Goal: Information Seeking & Learning: Find contact information

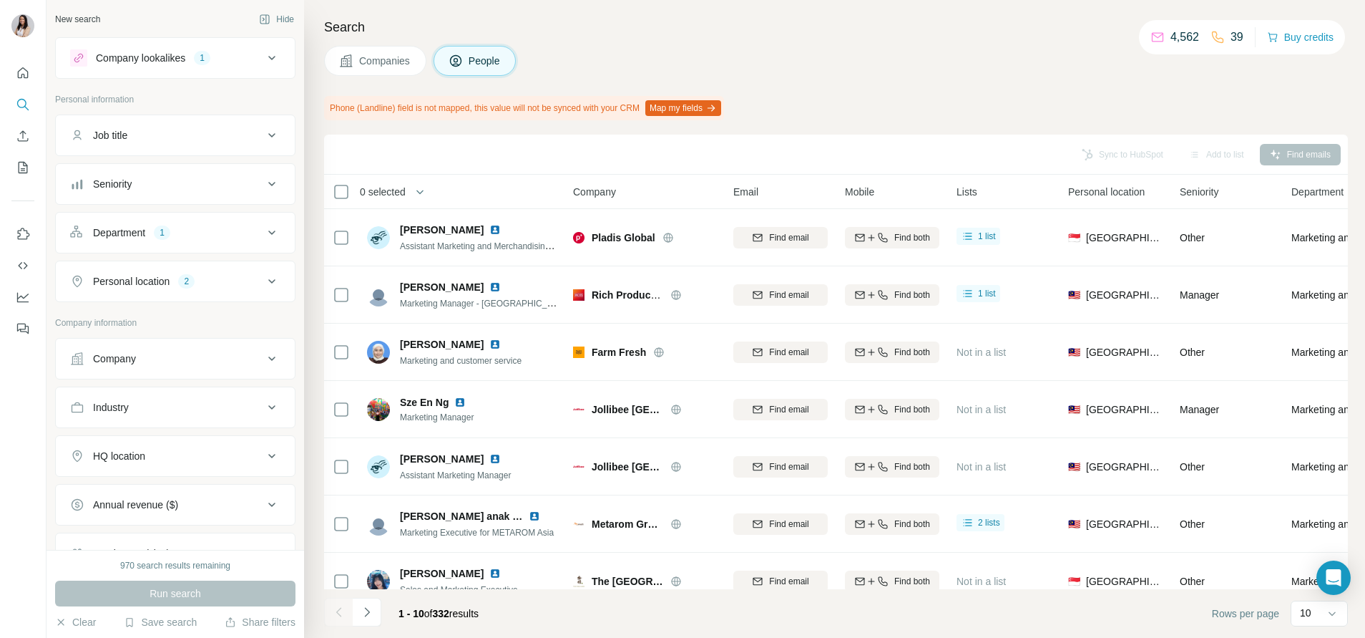
click at [192, 59] on div "Company lookalikes 1" at bounding box center [166, 57] width 193 height 17
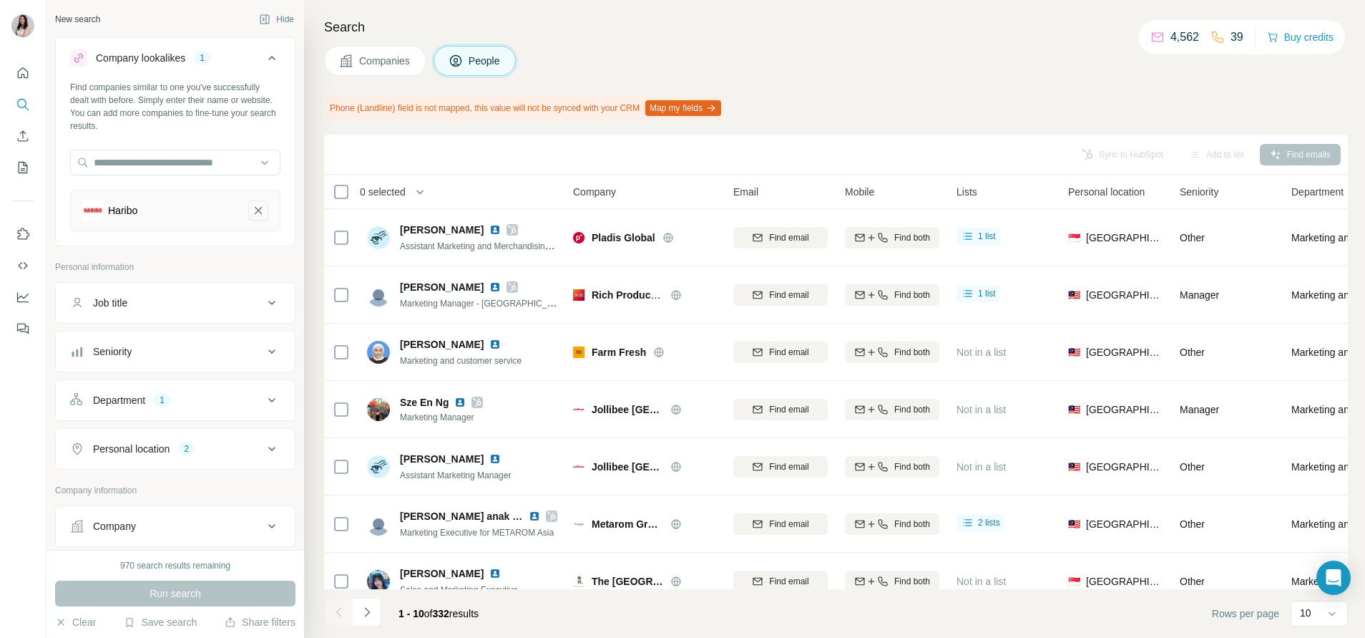
click at [252, 210] on icon "Haribo-remove-button" at bounding box center [258, 210] width 13 height 14
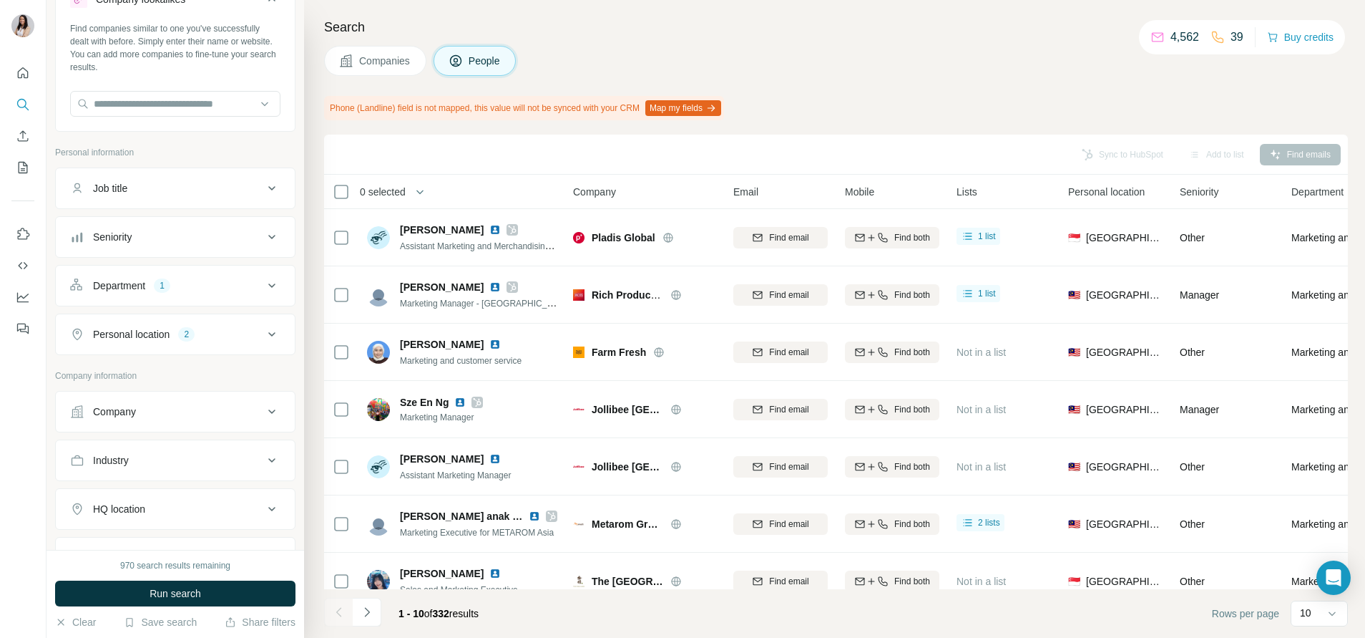
scroll to position [107, 0]
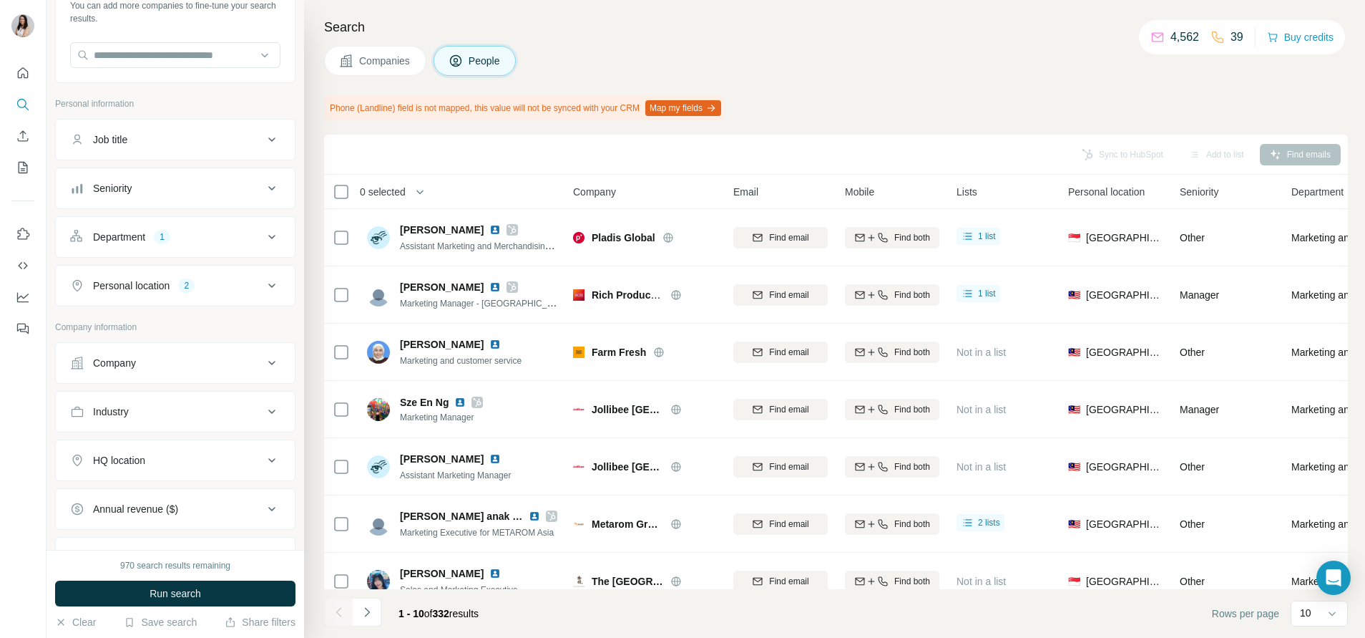
click at [186, 352] on button "Company" at bounding box center [175, 363] width 239 height 34
click at [185, 424] on input "text" at bounding box center [175, 426] width 210 height 26
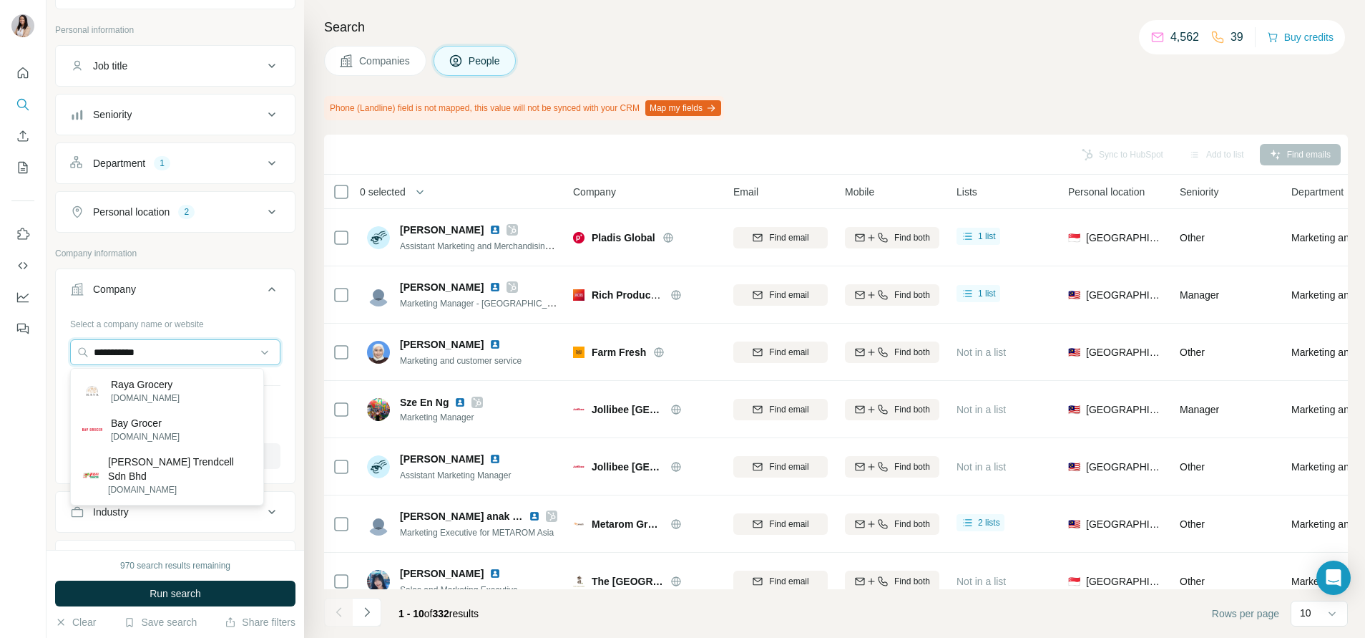
scroll to position [215, 0]
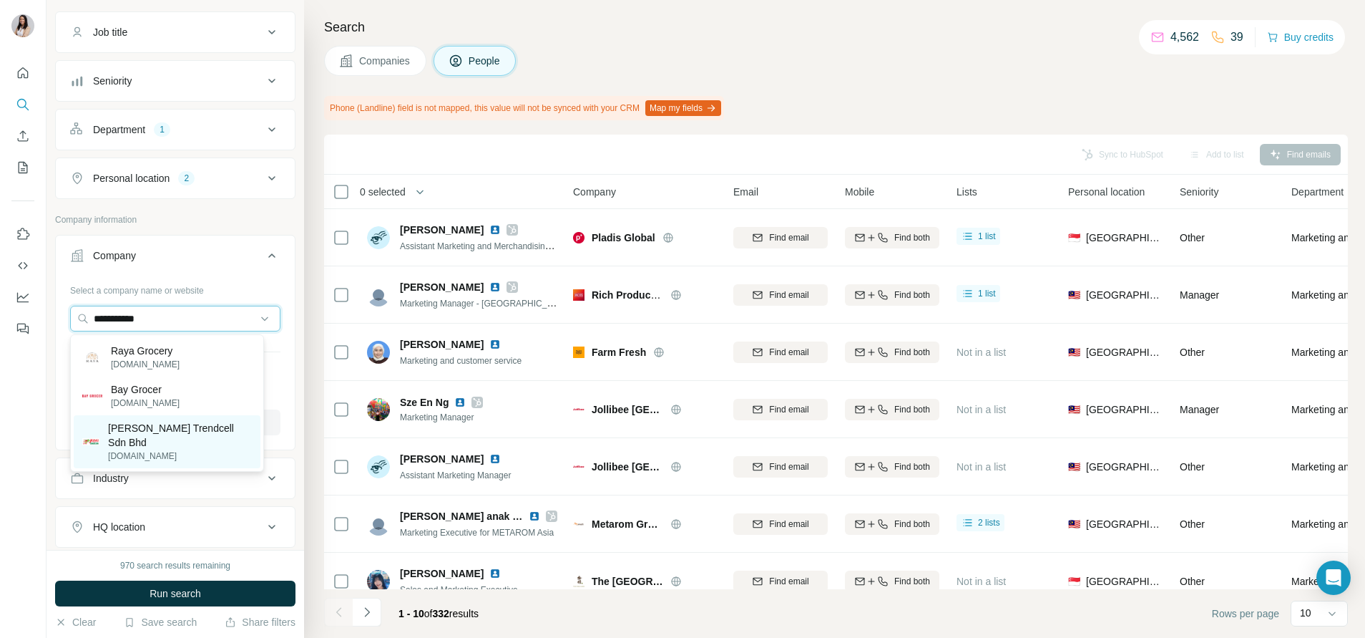
type input "**********"
click at [208, 438] on p "[PERSON_NAME] Trendcell Sdn Bhd" at bounding box center [180, 435] width 144 height 29
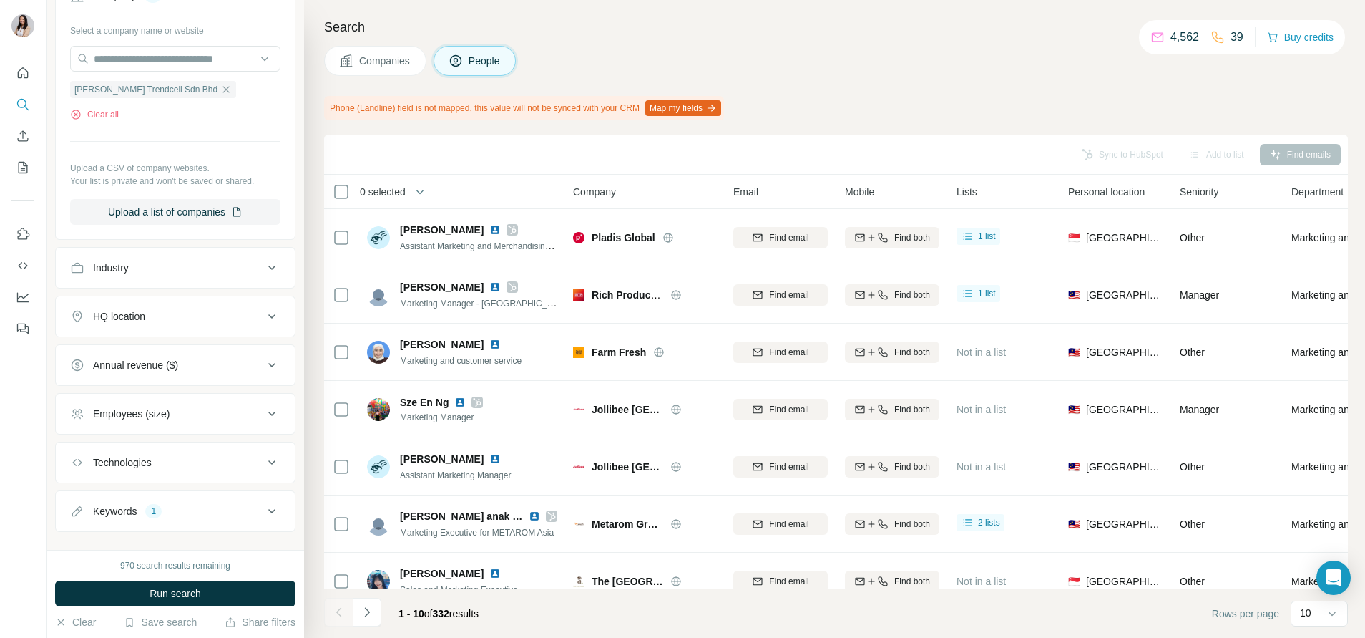
scroll to position [510, 0]
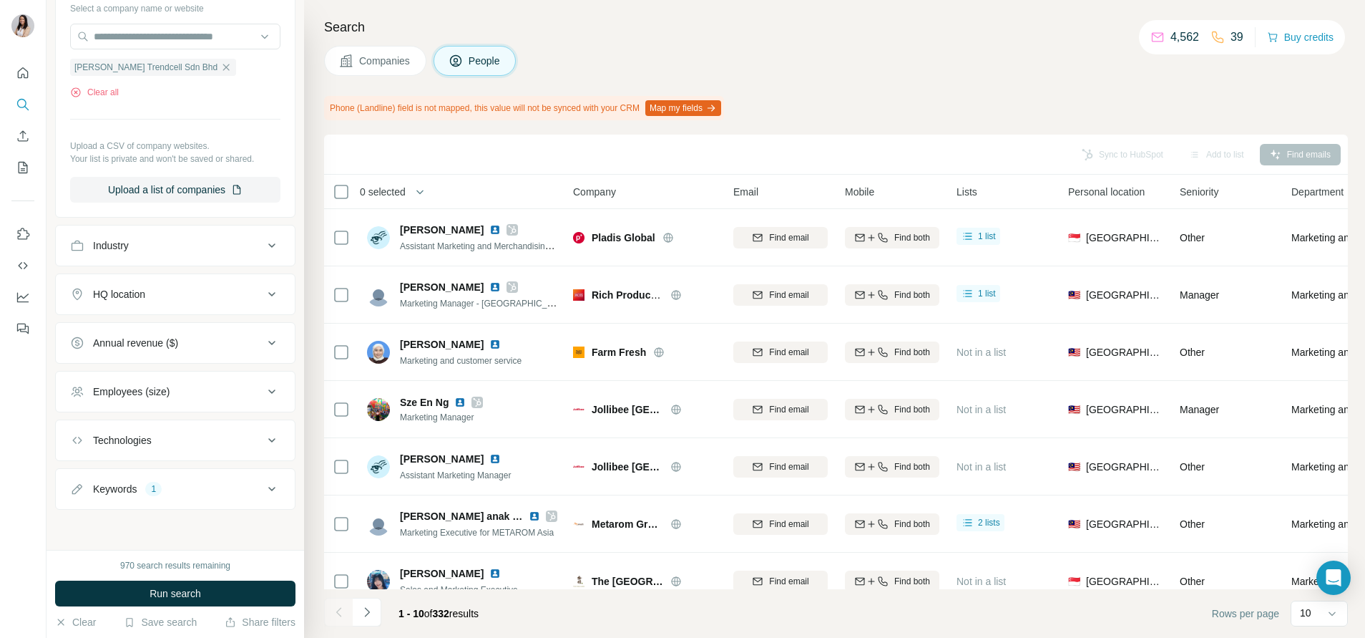
click at [192, 502] on button "Keywords 1" at bounding box center [175, 489] width 239 height 34
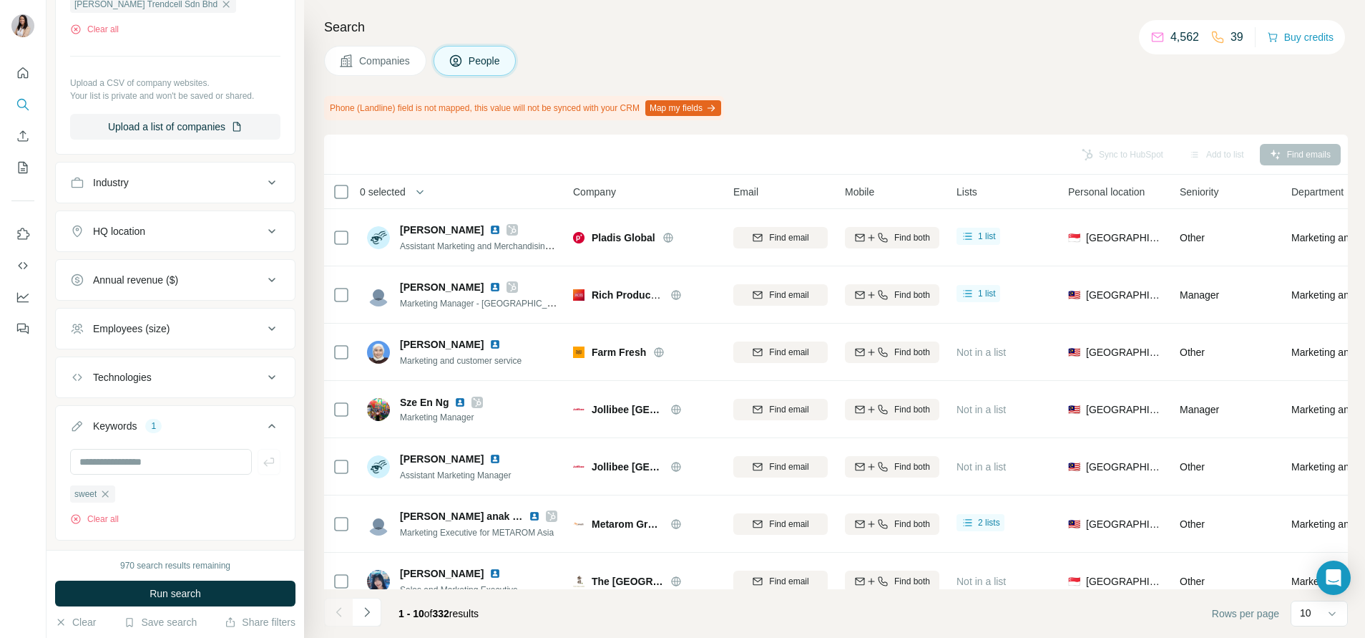
scroll to position [605, 0]
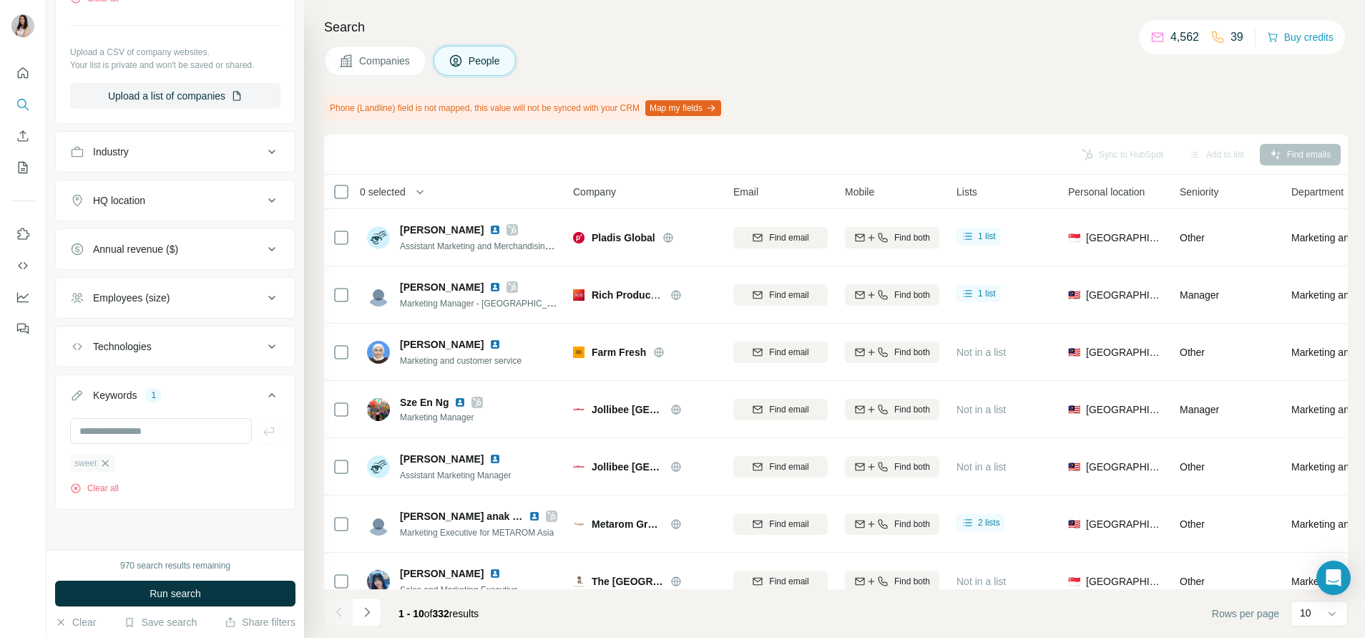
click at [105, 462] on icon "button" at bounding box center [104, 462] width 11 height 11
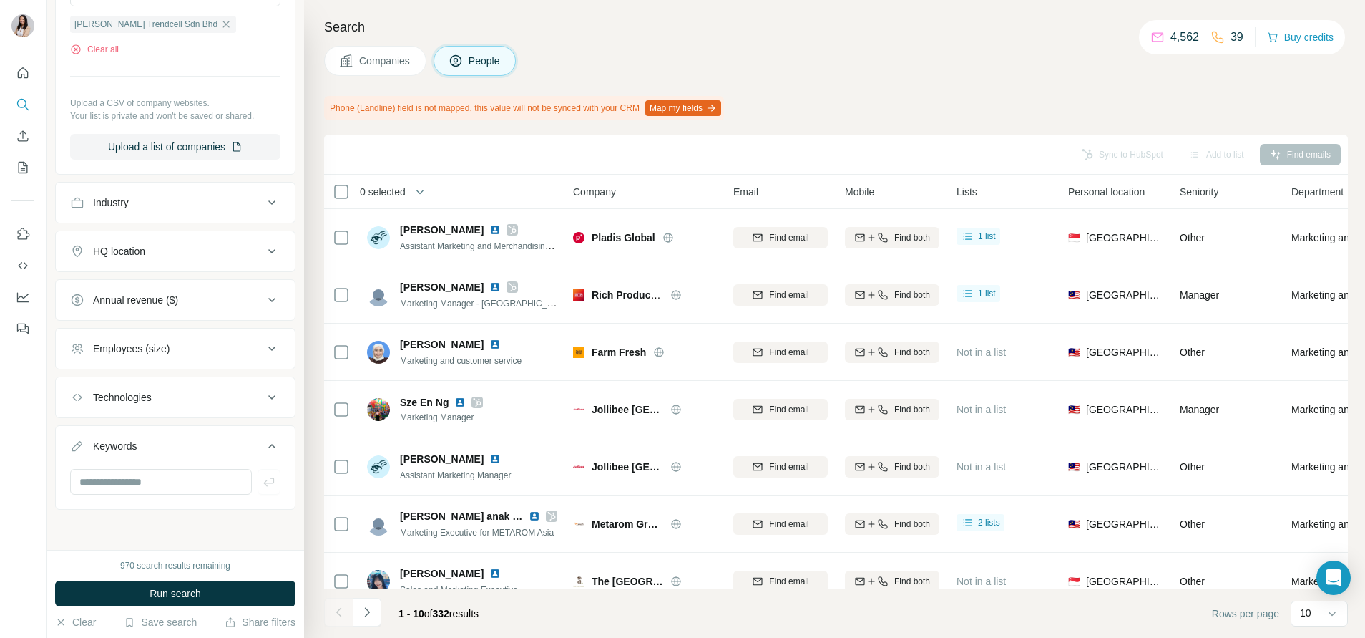
scroll to position [553, 0]
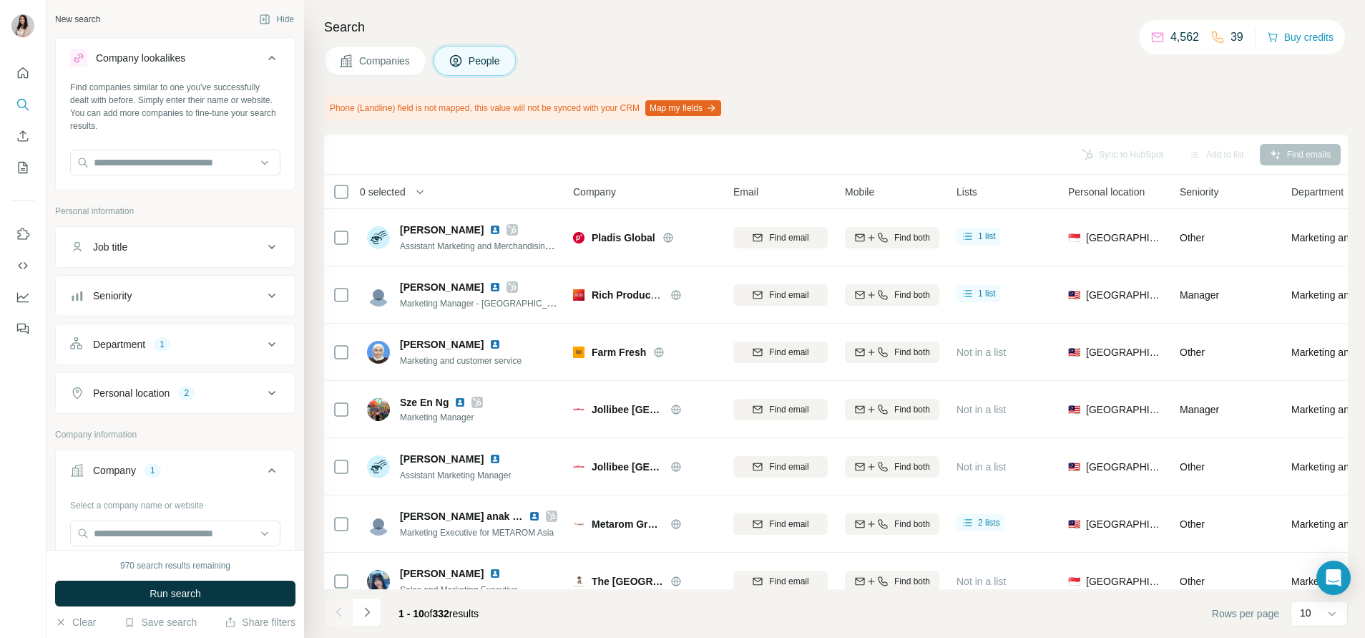
click at [162, 358] on button "Department 1" at bounding box center [175, 344] width 239 height 34
click at [192, 406] on div "Marketing and Advertising" at bounding box center [131, 412] width 122 height 17
click at [185, 411] on icon "button" at bounding box center [182, 412] width 6 height 6
click at [190, 429] on div "2" at bounding box center [186, 435] width 16 height 13
click at [192, 220] on div "Personal information" at bounding box center [175, 215] width 240 height 21
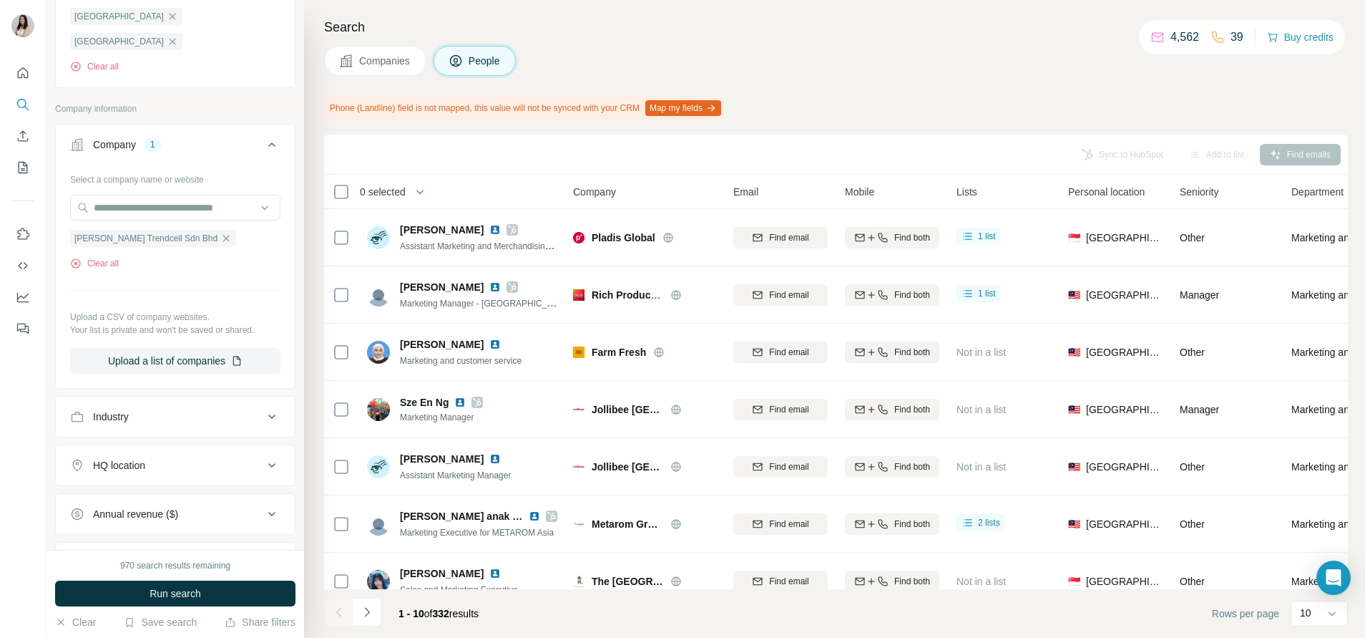
scroll to position [537, 0]
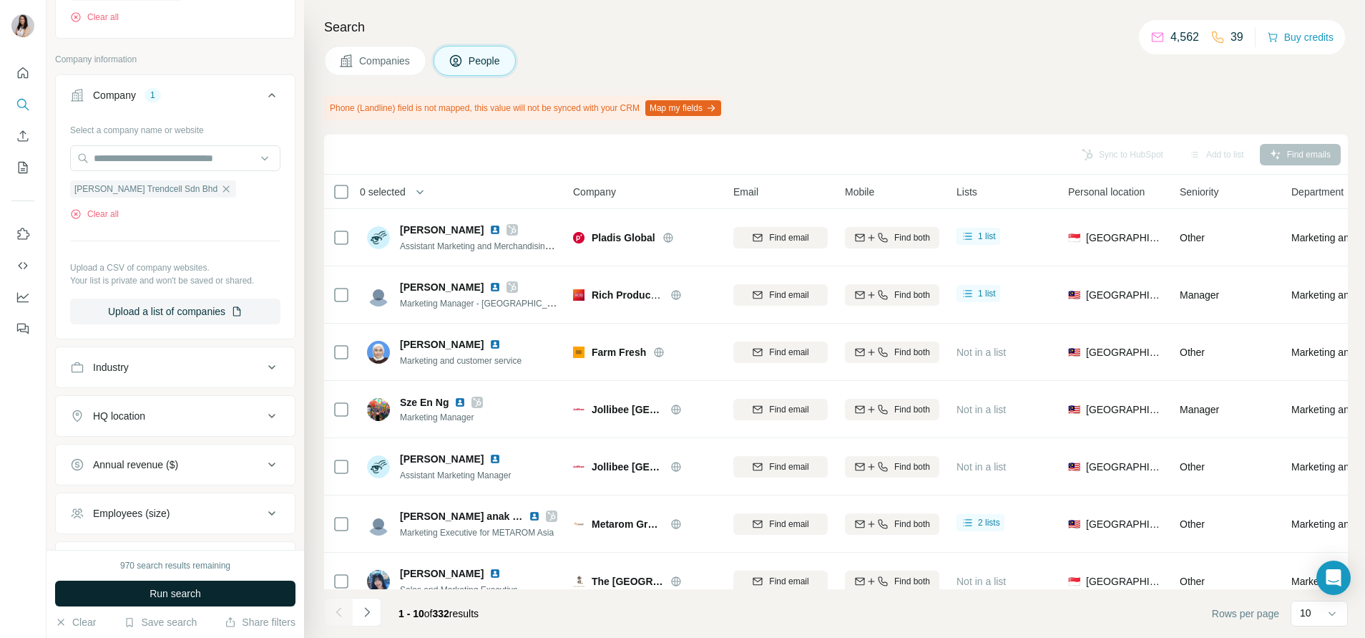
click at [193, 590] on span "Run search" at bounding box center [176, 593] width 52 height 14
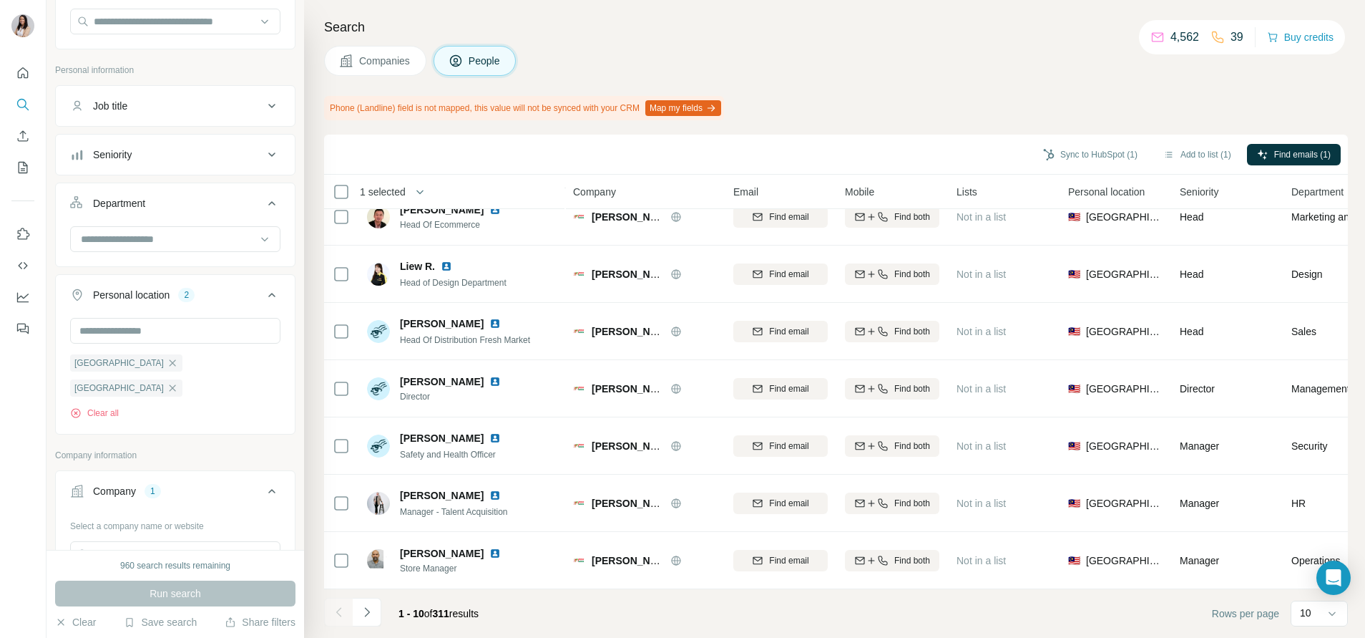
scroll to position [107, 0]
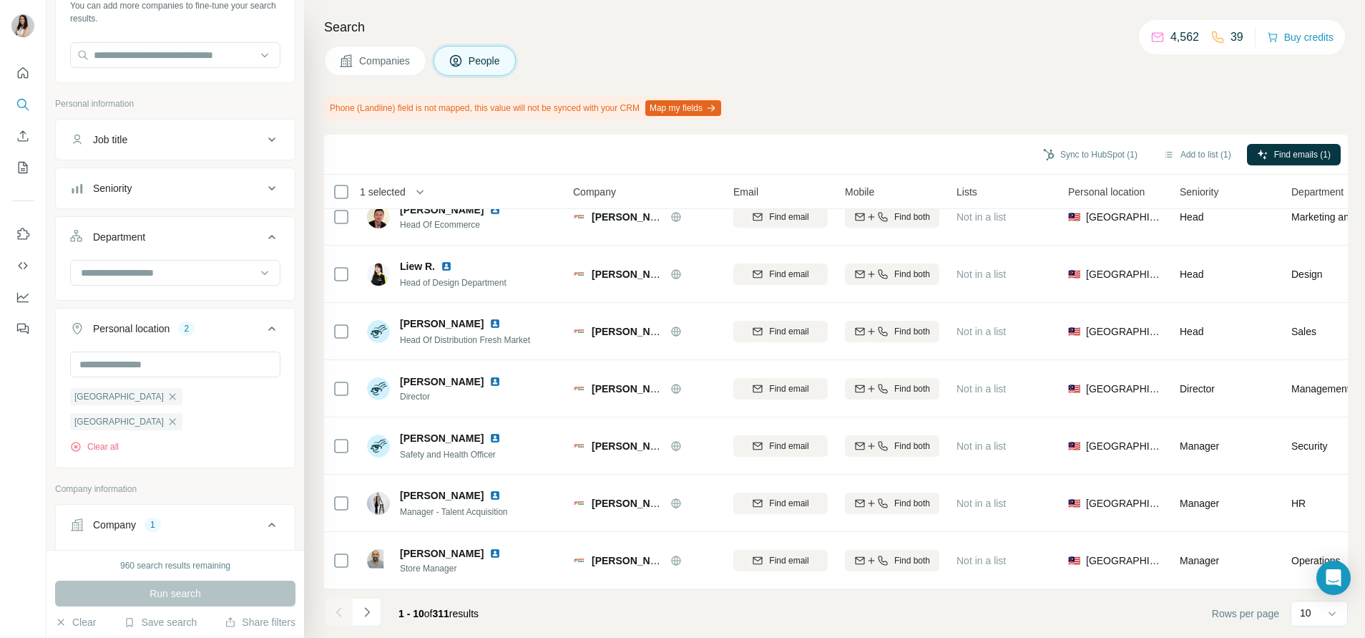
click at [182, 145] on div "Job title" at bounding box center [166, 139] width 193 height 14
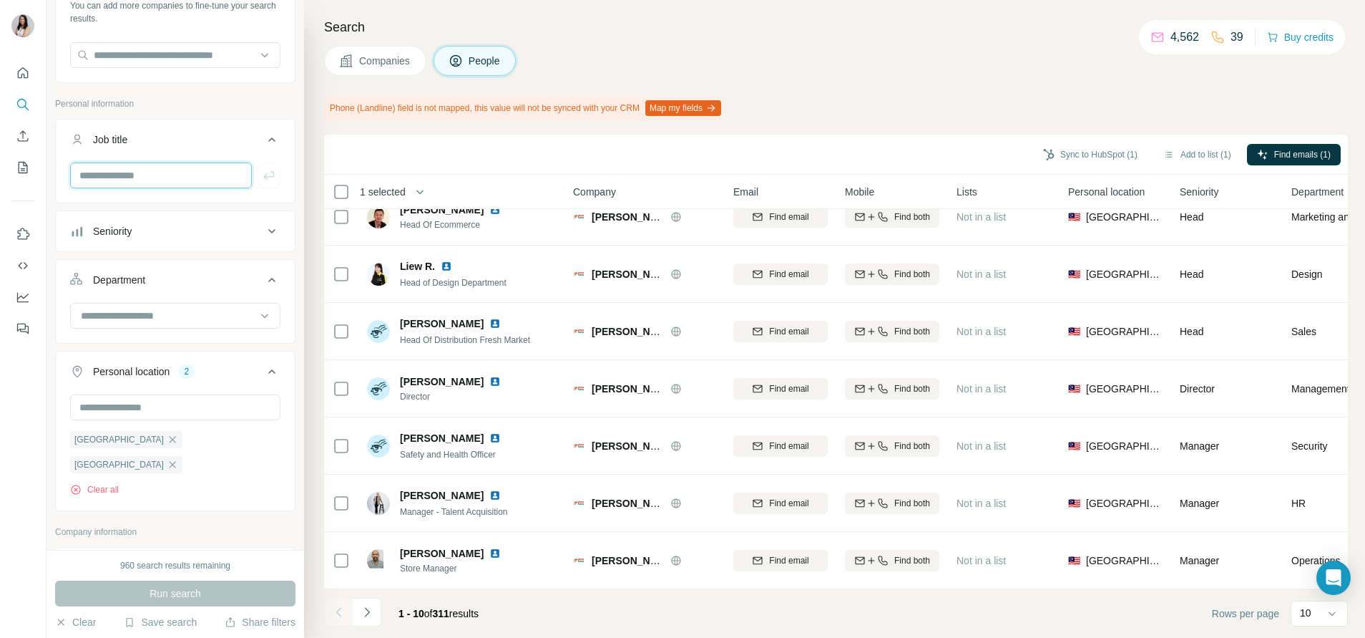
click at [195, 187] on input "text" at bounding box center [161, 175] width 182 height 26
type input "*"
type input "*********"
